Goal: Task Accomplishment & Management: Manage account settings

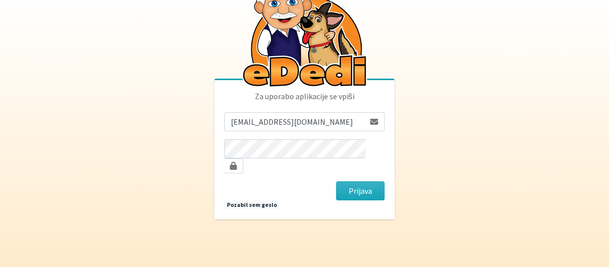
click at [363, 181] on button "Prijava" at bounding box center [360, 190] width 49 height 19
click at [363, 191] on button "Prijava" at bounding box center [360, 190] width 49 height 19
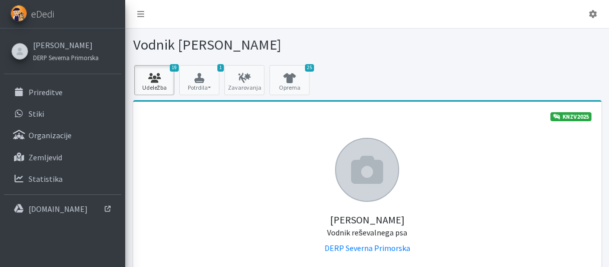
click at [152, 79] on icon at bounding box center [154, 78] width 34 height 10
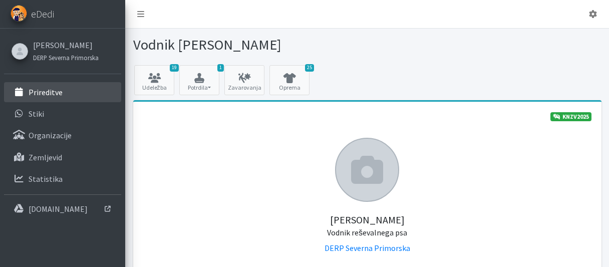
click at [61, 89] on p "Prireditve" at bounding box center [46, 92] width 34 height 10
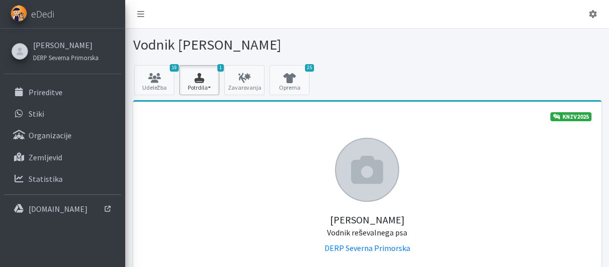
click at [192, 77] on icon "button" at bounding box center [199, 78] width 34 height 10
click at [208, 80] on icon "button" at bounding box center [199, 78] width 34 height 10
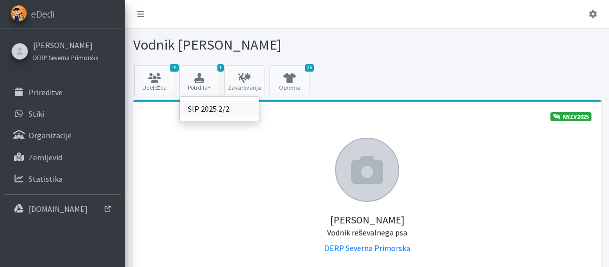
click at [203, 107] on link "SIP 2025 2/2" at bounding box center [219, 109] width 79 height 16
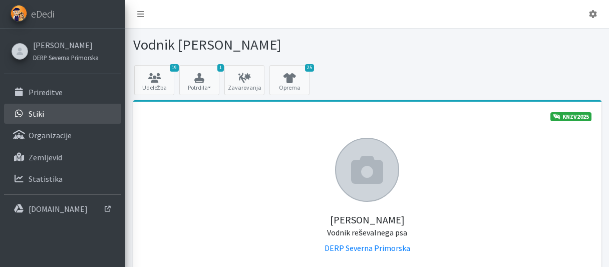
click at [34, 115] on p "Stiki" at bounding box center [37, 114] width 16 height 10
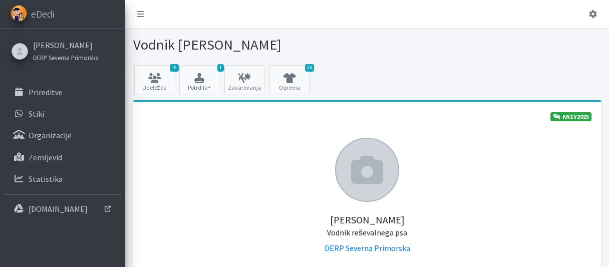
click at [371, 178] on icon at bounding box center [367, 170] width 32 height 32
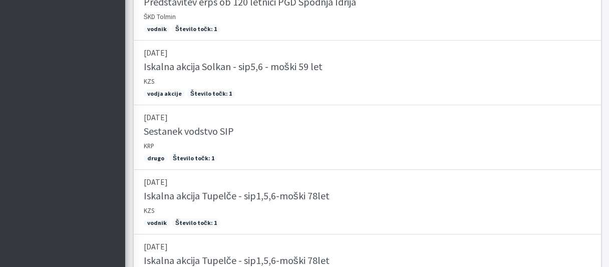
scroll to position [1250, 0]
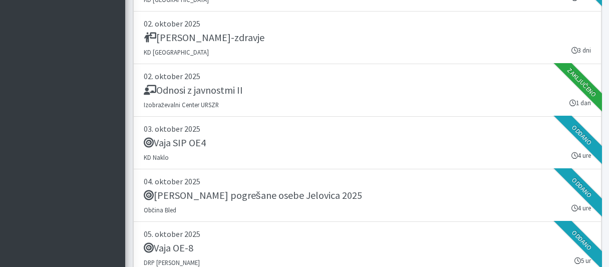
scroll to position [1918, 0]
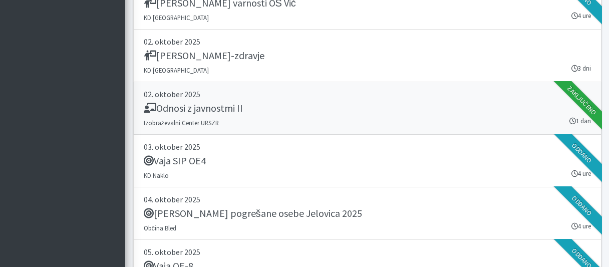
click at [213, 102] on h5 "Odnosi z javnostmi II" at bounding box center [193, 108] width 99 height 12
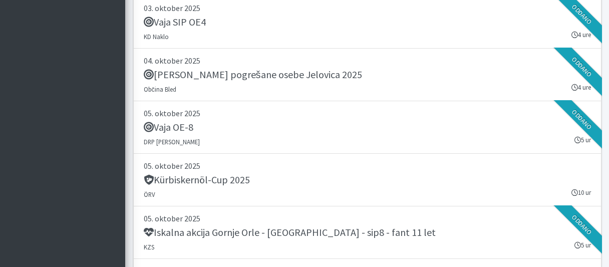
scroll to position [2077, 0]
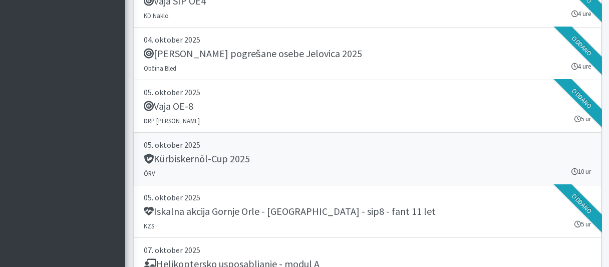
click at [215, 153] on h5 "Kürbiskernöl-Cup 2025" at bounding box center [197, 159] width 106 height 12
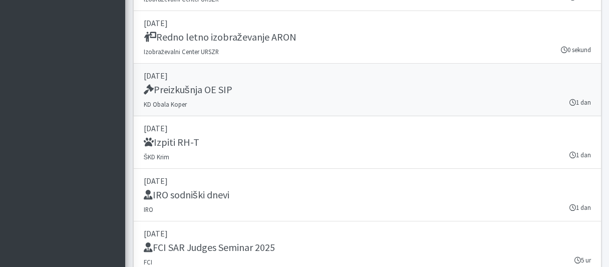
scroll to position [3196, 0]
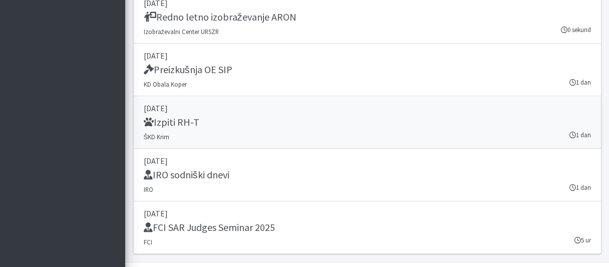
click at [182, 116] on h5 "Izpiti RH-T" at bounding box center [172, 122] width 56 height 12
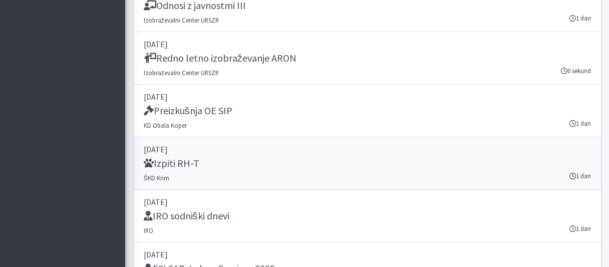
scroll to position [3100, 0]
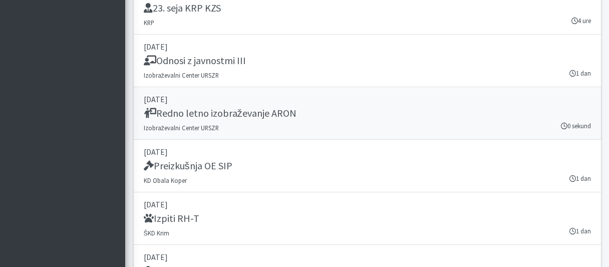
click at [245, 107] on h5 "Redno letno izobraževanje ARON" at bounding box center [220, 113] width 153 height 12
click at [210, 160] on h5 "Preizkušnja OE SIP" at bounding box center [188, 166] width 89 height 12
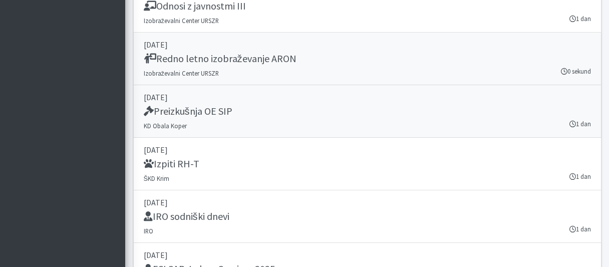
scroll to position [3207, 0]
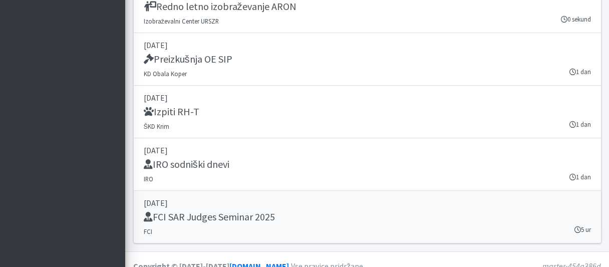
click at [225, 211] on h5 "FCI SAR Judges Seminar 2025" at bounding box center [209, 217] width 131 height 12
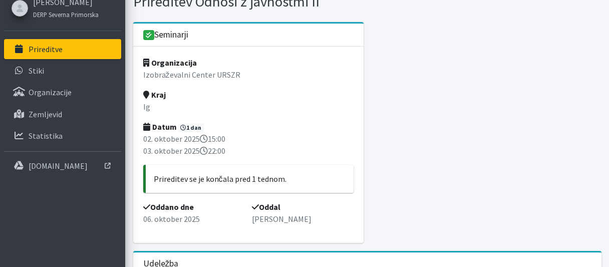
scroll to position [106, 0]
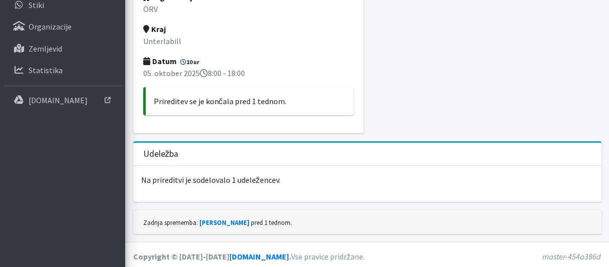
scroll to position [111, 0]
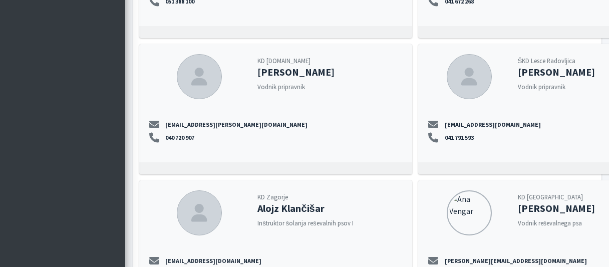
scroll to position [372, 0]
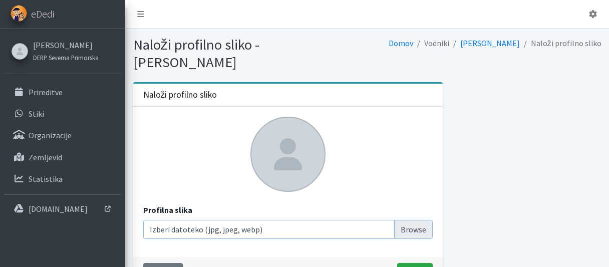
click at [417, 224] on input "Profilna slika" at bounding box center [287, 229] width 289 height 19
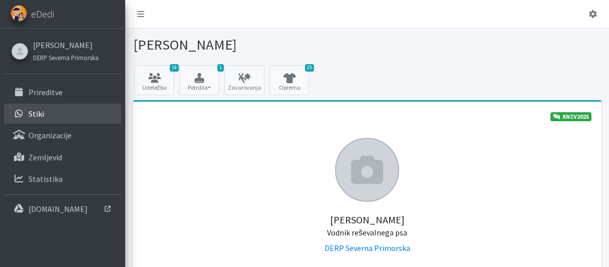
click at [41, 112] on p "Stiki" at bounding box center [37, 114] width 16 height 10
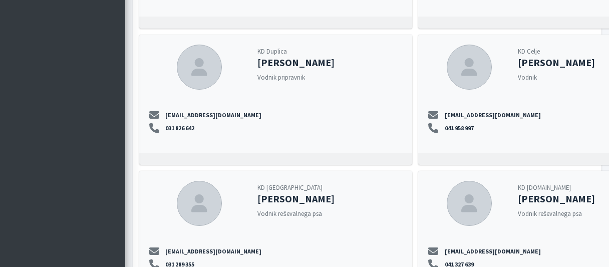
scroll to position [8629, 0]
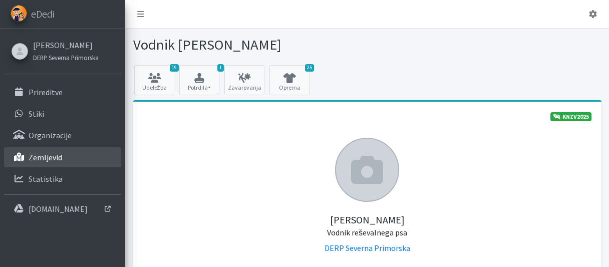
click at [31, 154] on p "Zemljevid" at bounding box center [46, 157] width 34 height 10
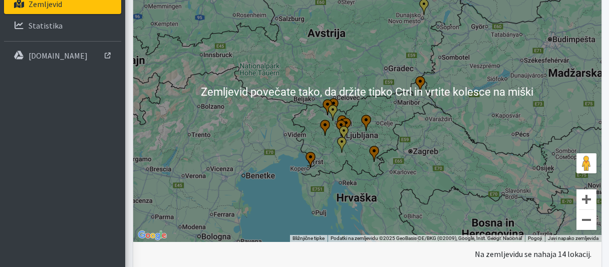
scroll to position [195, 0]
